Goal: Information Seeking & Learning: Learn about a topic

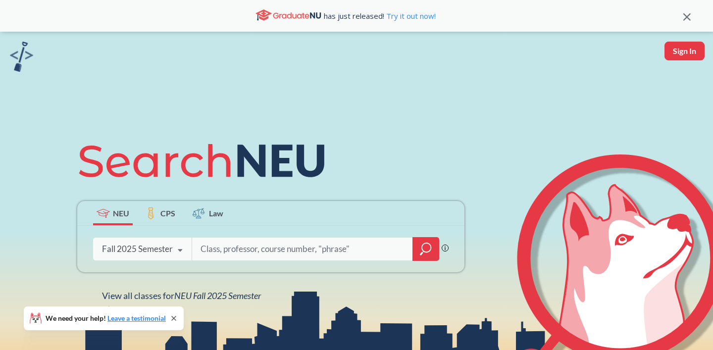
click at [257, 249] on input "search" at bounding box center [303, 249] width 206 height 21
type input "ENGW"
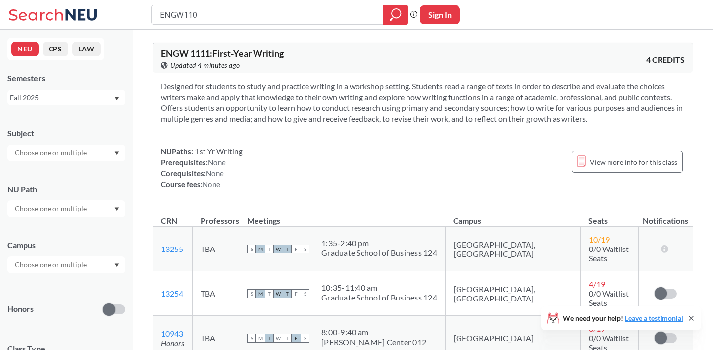
type input "ENGW1102"
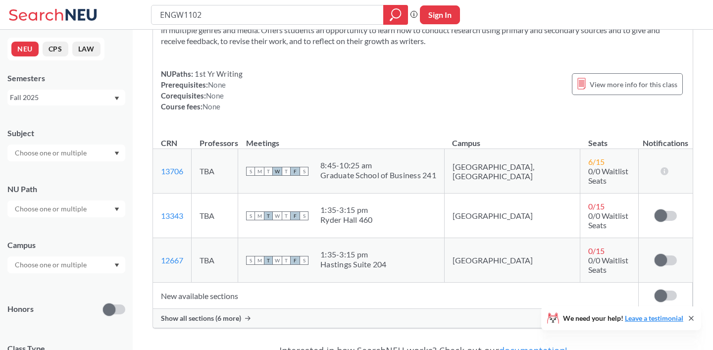
scroll to position [126, 0]
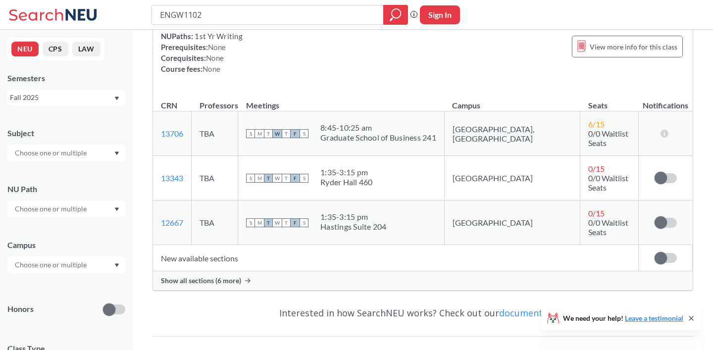
click at [658, 252] on span at bounding box center [661, 258] width 12 height 12
click at [655, 253] on input "checkbox" at bounding box center [655, 253] width 0 height 0
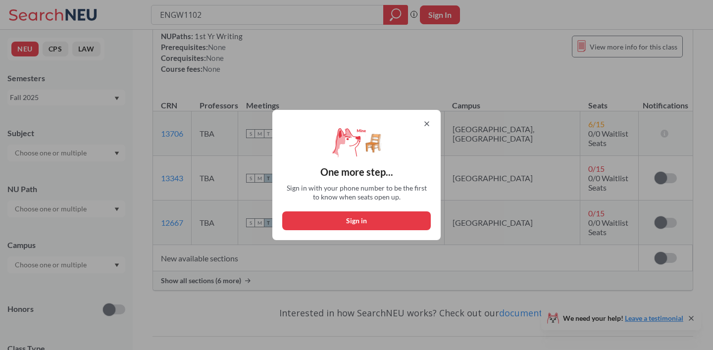
click at [391, 218] on button "Sign in" at bounding box center [356, 220] width 149 height 19
select select "US"
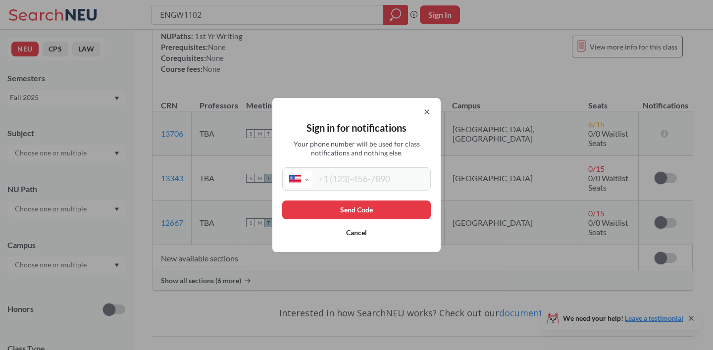
click at [389, 176] on input "tel" at bounding box center [370, 179] width 116 height 18
type input "[PHONE_NUMBER]"
click at [427, 113] on icon at bounding box center [427, 112] width 8 height 8
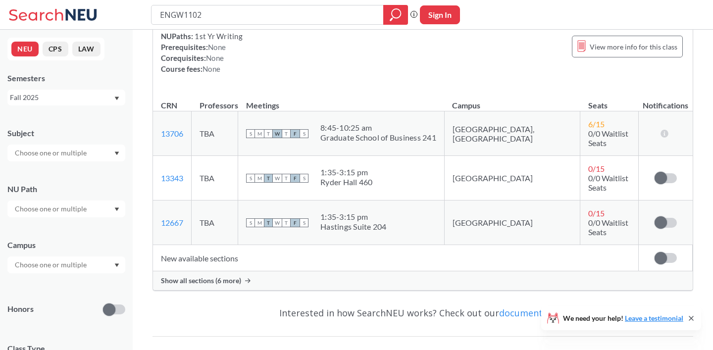
click at [238, 276] on span "Show all sections (6 more)" at bounding box center [201, 280] width 80 height 9
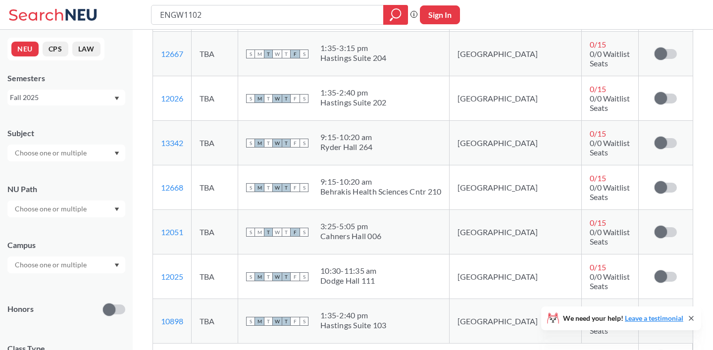
scroll to position [274, 0]
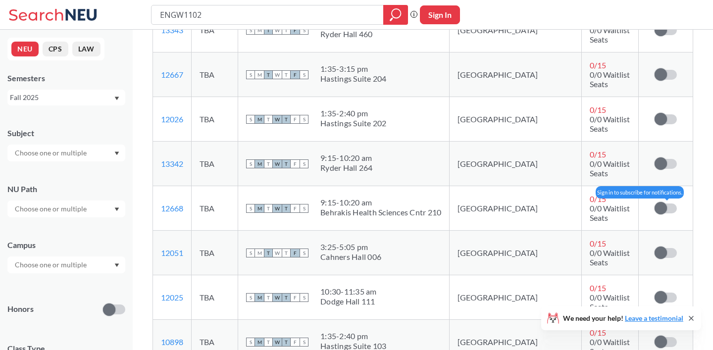
click at [661, 202] on span at bounding box center [661, 208] width 12 height 12
click at [655, 204] on input "checkbox" at bounding box center [655, 204] width 0 height 0
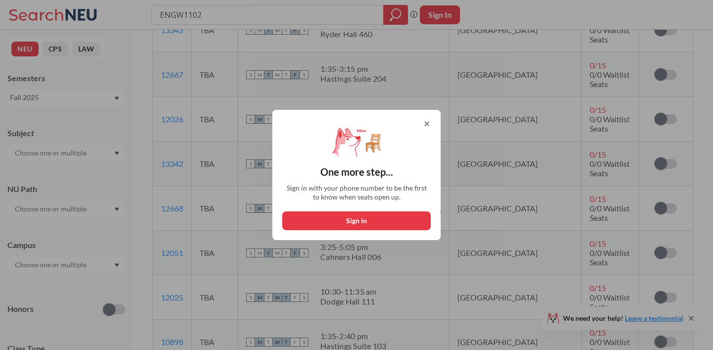
click at [389, 221] on button "Sign in" at bounding box center [356, 220] width 149 height 19
select select "US"
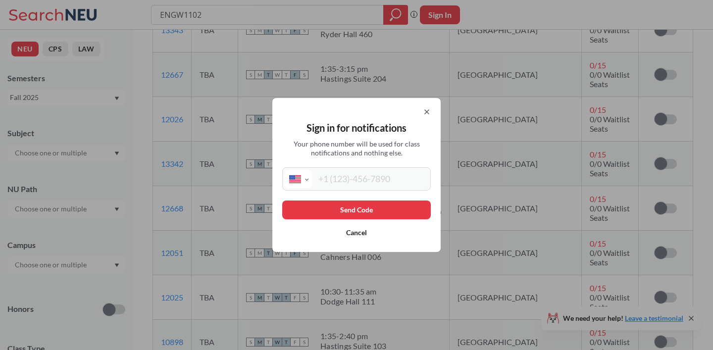
click at [385, 174] on input "tel" at bounding box center [370, 179] width 116 height 18
type input "[PHONE_NUMBER]"
click at [379, 205] on button "Send Code" at bounding box center [356, 210] width 149 height 19
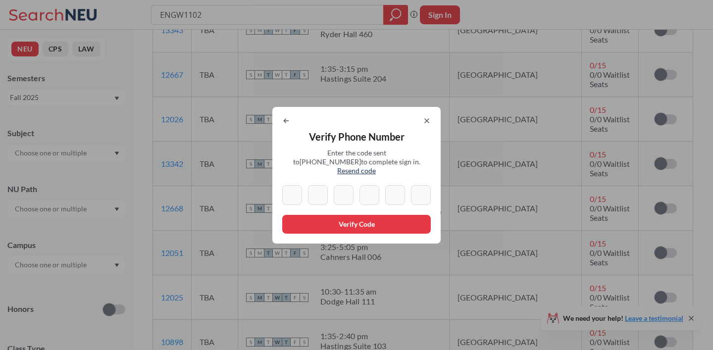
type input "9"
type input "7"
type input "8"
type input "7"
type input "2"
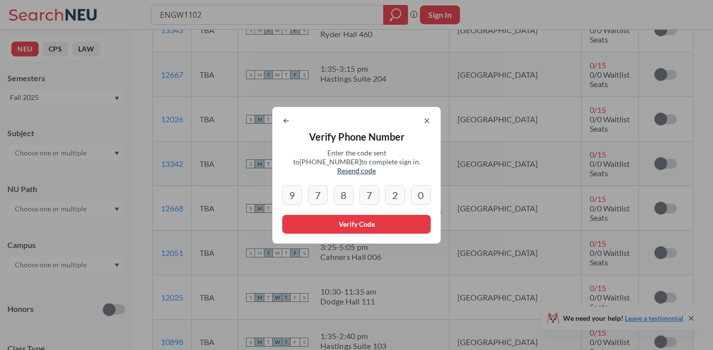
type input "0"
click at [296, 228] on button "Verify Code" at bounding box center [356, 224] width 149 height 19
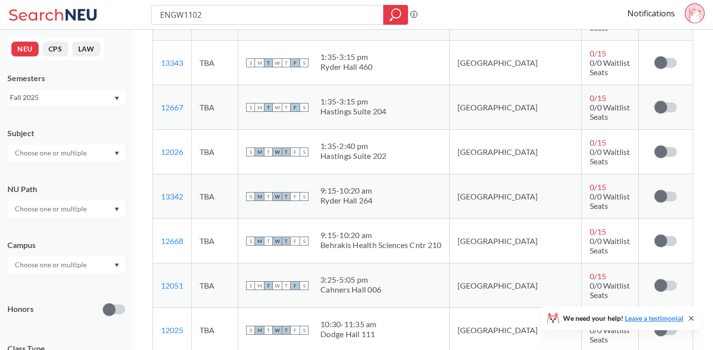
scroll to position [248, 0]
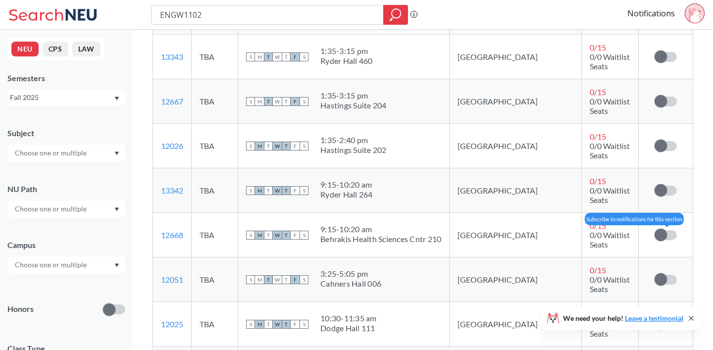
click at [668, 230] on label at bounding box center [666, 235] width 22 height 10
click at [655, 230] on input "checkbox" at bounding box center [655, 230] width 0 height 0
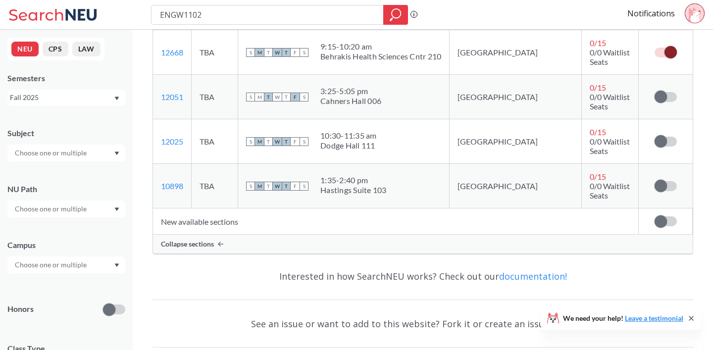
scroll to position [434, 0]
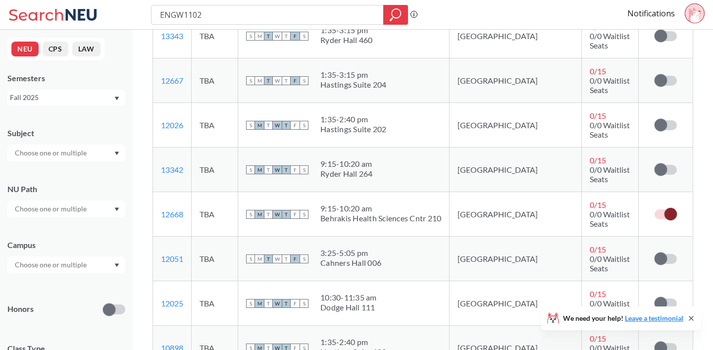
click at [263, 192] on td "S M T W T F S 9:15 - 10:20 am Behrakis Health Sciences Cntr 210" at bounding box center [343, 214] width 211 height 45
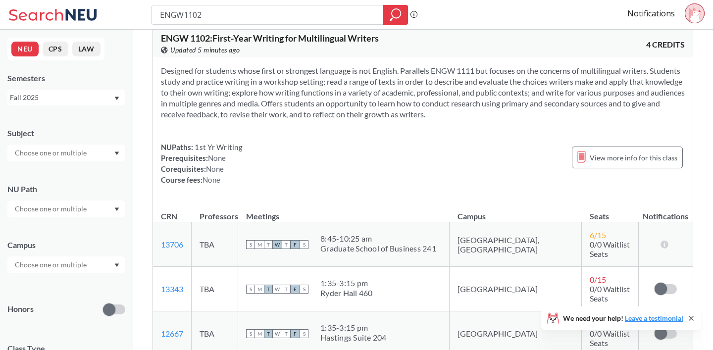
scroll to position [0, 0]
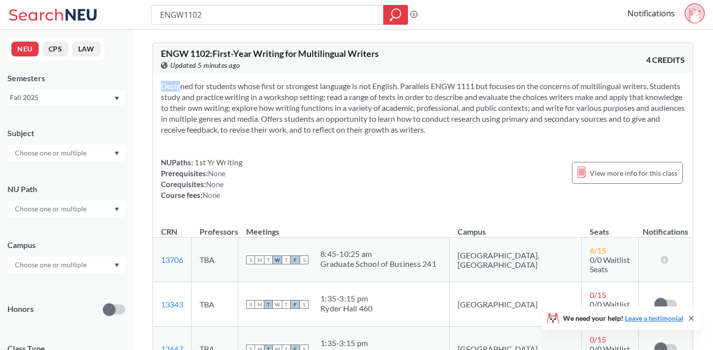
drag, startPoint x: 495, startPoint y: 141, endPoint x: 148, endPoint y: 75, distance: 353.8
copy section
click at [429, 119] on section "Designed for students whose first or strongest language is not English. Paralle…" at bounding box center [423, 108] width 524 height 54
drag, startPoint x: 237, startPoint y: 15, endPoint x: 150, endPoint y: 12, distance: 87.2
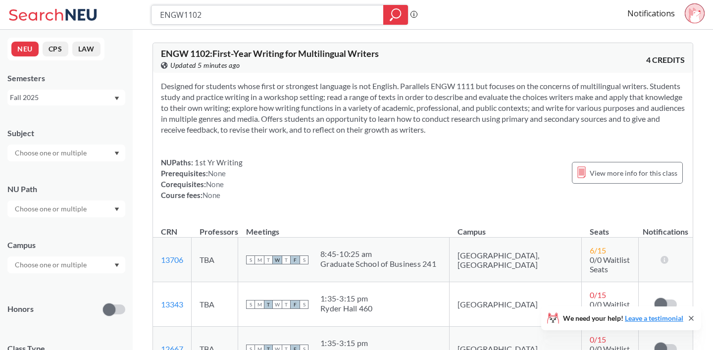
click at [150, 12] on div "ENGW1102 Phrase search guarantees the exact search appears in the results. Ex. …" at bounding box center [356, 15] width 713 height 30
type input "MISM"
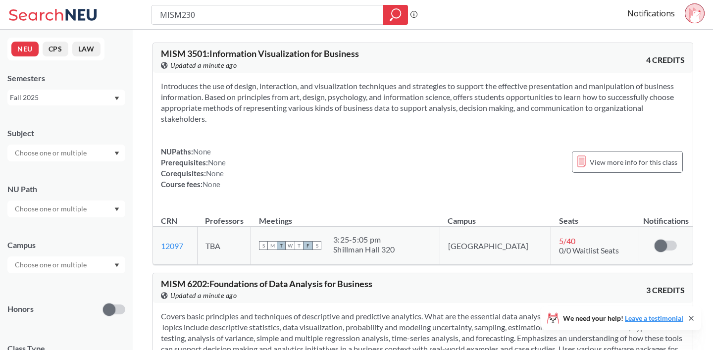
type input "MISM2301"
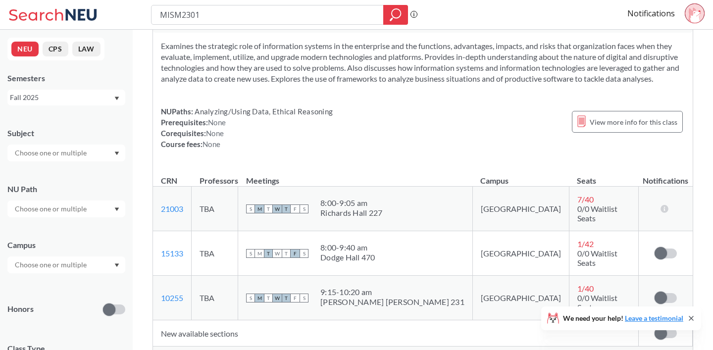
scroll to position [69, 0]
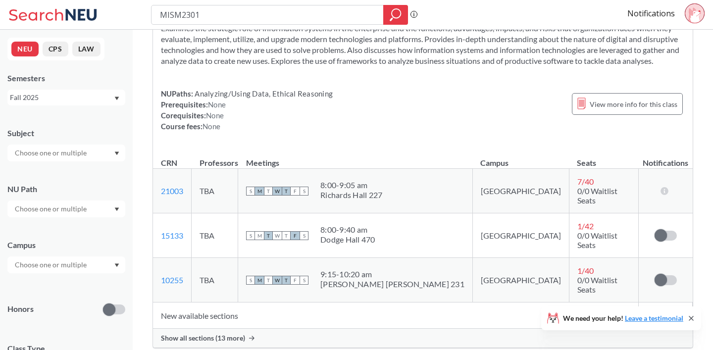
click at [238, 334] on span "Show all sections (13 more)" at bounding box center [203, 338] width 84 height 9
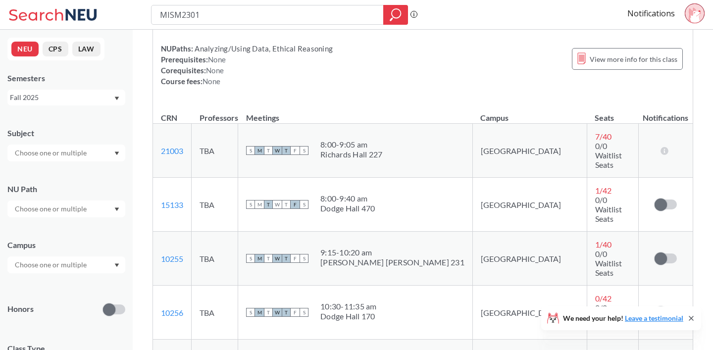
scroll to position [116, 0]
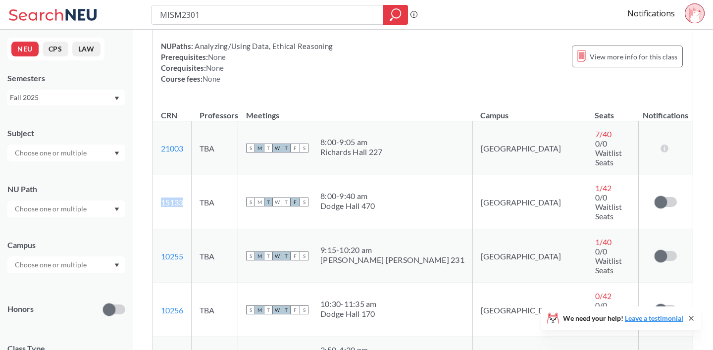
drag, startPoint x: 195, startPoint y: 182, endPoint x: 159, endPoint y: 179, distance: 35.7
click at [159, 179] on td "15133 View this section on Banner." at bounding box center [172, 202] width 39 height 54
copy link "15133"
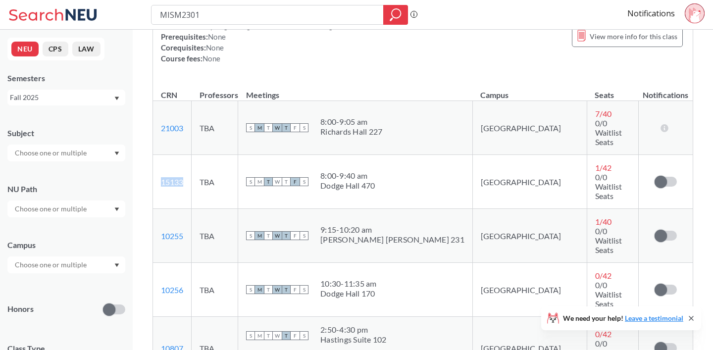
scroll to position [139, 0]
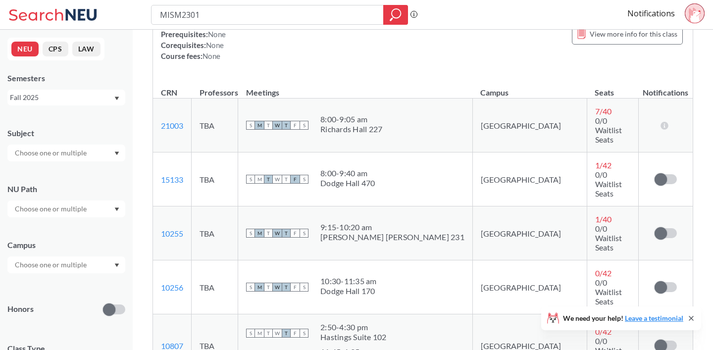
click at [432, 207] on td "S M T W T F S 9:15 - 10:20 am [PERSON_NAME][GEOGRAPHIC_DATA][PERSON_NAME] 231" at bounding box center [355, 234] width 235 height 54
drag, startPoint x: 194, startPoint y: 190, endPoint x: 160, endPoint y: 190, distance: 33.2
click at [160, 207] on td "10255 View this section on Banner." at bounding box center [172, 234] width 39 height 54
copy link "10255"
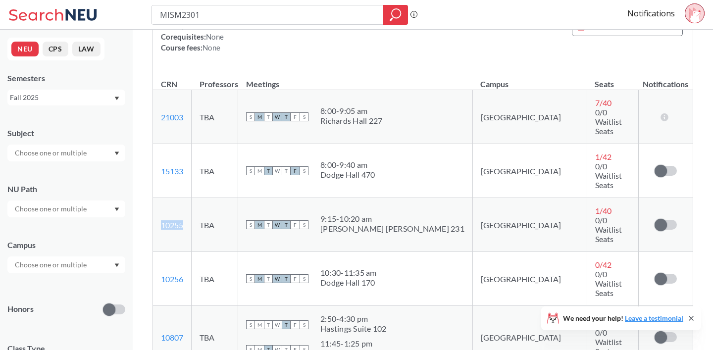
scroll to position [148, 0]
click at [472, 252] on td "[GEOGRAPHIC_DATA]" at bounding box center [529, 279] width 114 height 54
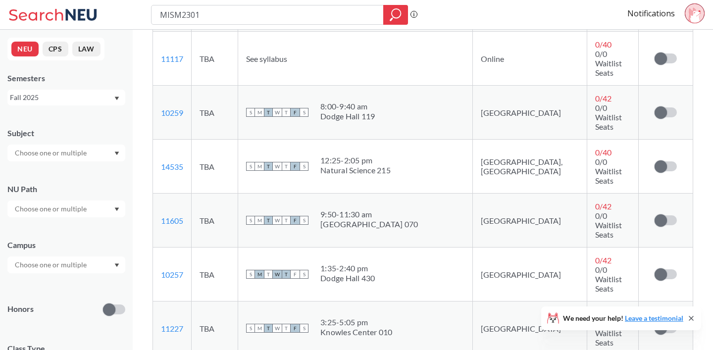
scroll to position [640, 0]
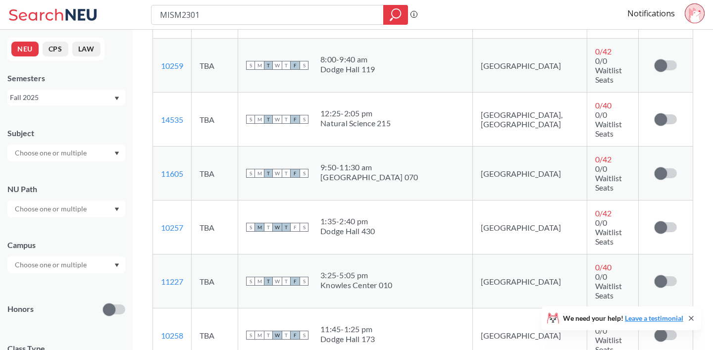
drag, startPoint x: 189, startPoint y: 169, endPoint x: 155, endPoint y: 167, distance: 34.7
copy link "14881"
